Goal: Information Seeking & Learning: Learn about a topic

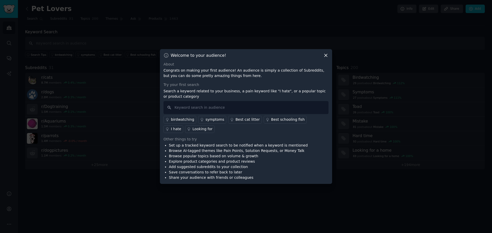
click at [327, 55] on icon at bounding box center [325, 55] width 5 height 5
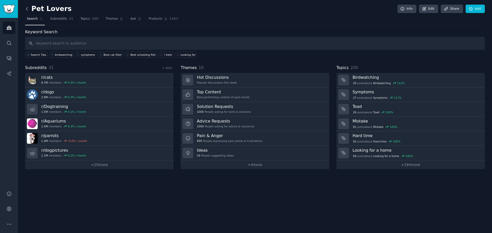
click at [27, 9] on icon at bounding box center [26, 8] width 5 height 5
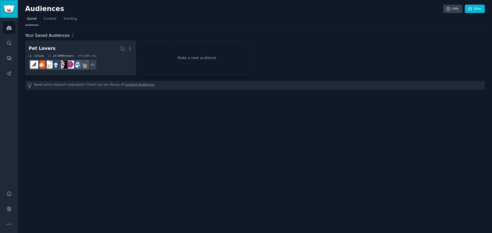
click at [4, 9] on img "Sidebar" at bounding box center [9, 9] width 12 height 9
click at [8, 28] on icon "Sidebar" at bounding box center [8, 27] width 5 height 5
click at [8, 40] on link "Search" at bounding box center [9, 43] width 13 height 13
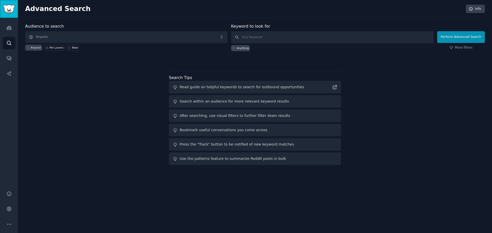
click at [7, 9] on img "Sidebar" at bounding box center [9, 9] width 12 height 9
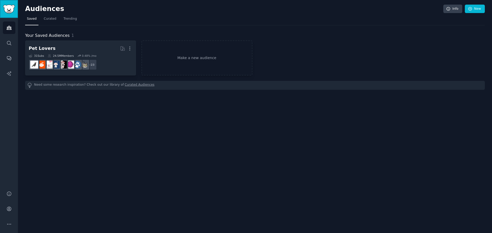
click at [7, 9] on img "Sidebar" at bounding box center [9, 9] width 12 height 9
click at [47, 20] on span "Curated" at bounding box center [50, 19] width 13 height 5
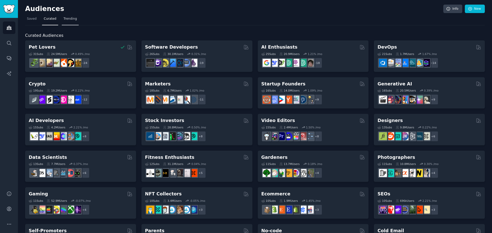
click at [65, 17] on span "Trending" at bounding box center [70, 19] width 13 height 5
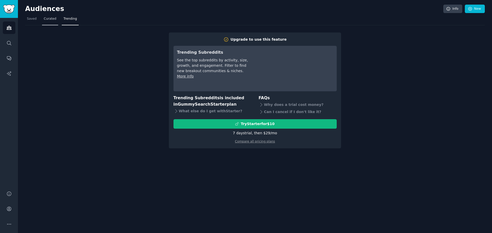
click at [53, 19] on span "Curated" at bounding box center [50, 19] width 13 height 5
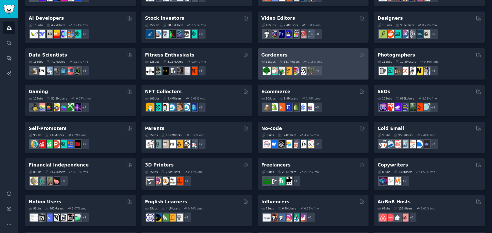
scroll to position [26, 0]
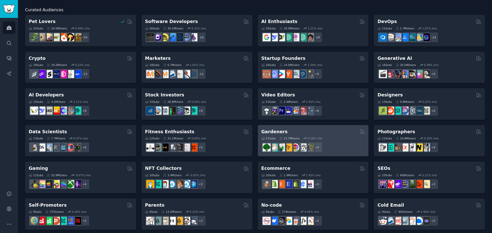
click at [319, 133] on div "Gardeners" at bounding box center [313, 132] width 104 height 6
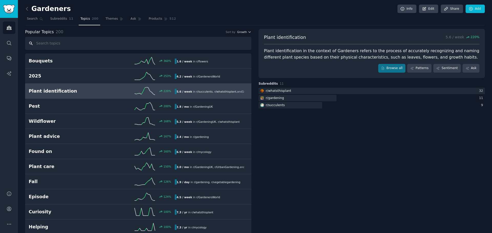
click at [249, 32] on icon "button" at bounding box center [250, 32] width 4 height 4
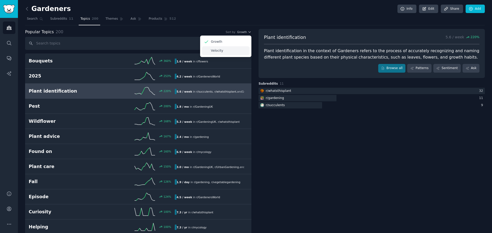
click at [235, 48] on div "Velocity" at bounding box center [226, 50] width 48 height 9
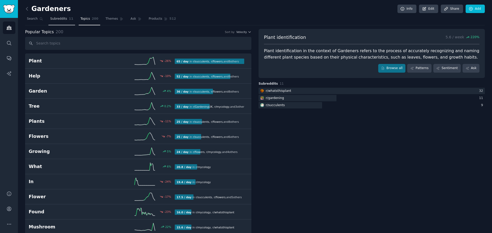
click at [53, 22] on link "Subreddits 11" at bounding box center [61, 20] width 27 height 11
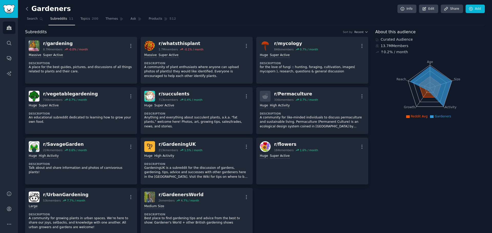
click at [26, 11] on icon at bounding box center [26, 8] width 5 height 5
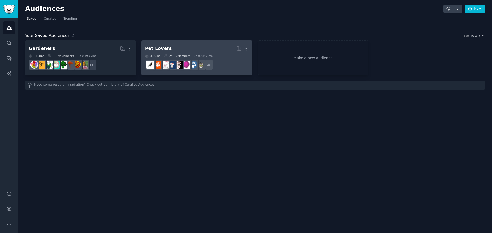
click at [181, 44] on h2 "Pet Lovers More" at bounding box center [197, 48] width 104 height 9
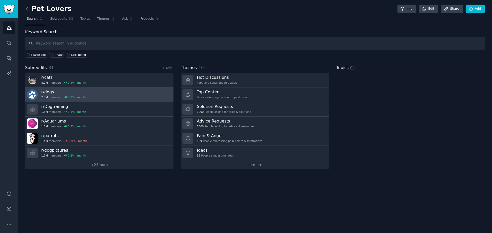
click at [56, 92] on h3 "r/ dogs" at bounding box center [63, 91] width 45 height 5
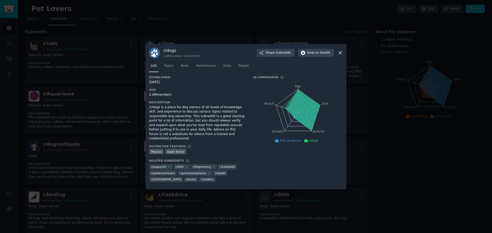
click at [339, 54] on icon at bounding box center [340, 52] width 3 height 3
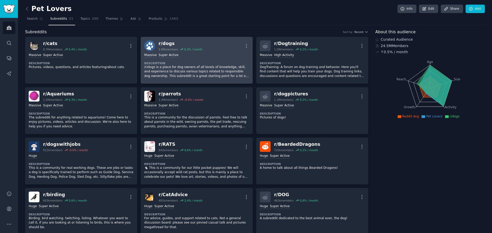
click at [168, 41] on div "r/ dogs" at bounding box center [181, 43] width 44 height 6
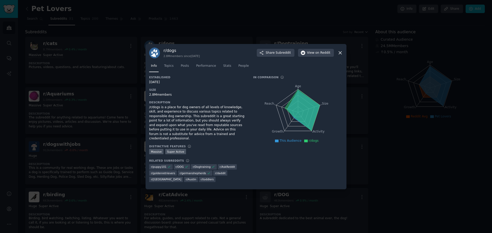
click at [339, 55] on icon at bounding box center [339, 52] width 5 height 5
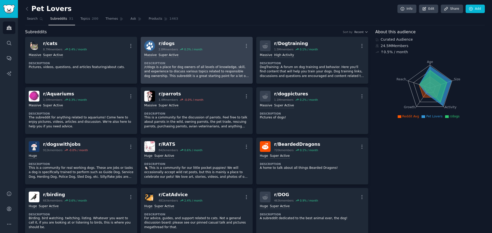
click at [189, 67] on p "/r/dogs is a place for dog owners of all levels of knowledge, skill, and experi…" at bounding box center [196, 72] width 105 height 14
